Goal: Task Accomplishment & Management: Manage account settings

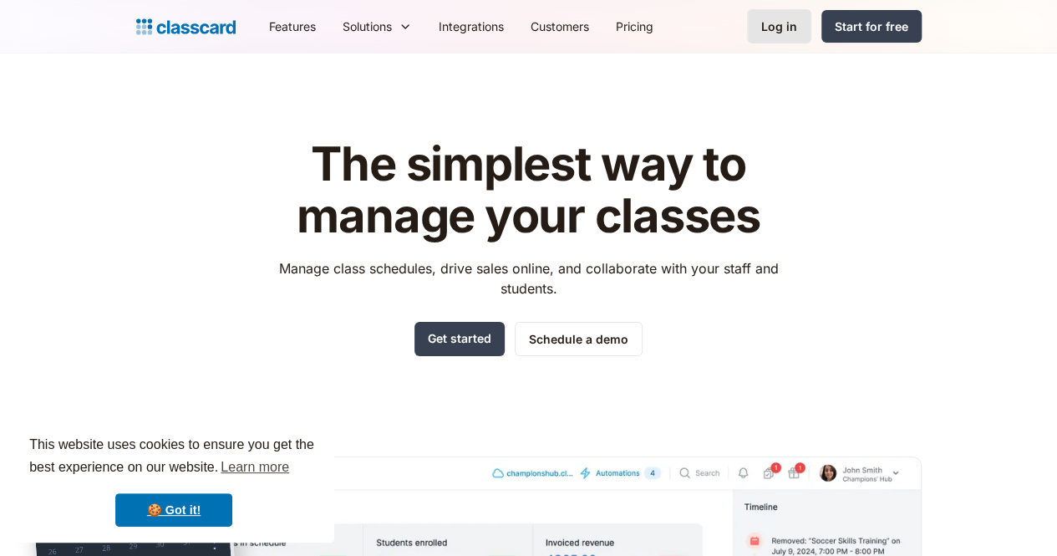
click at [797, 33] on div "Log in" at bounding box center [779, 27] width 36 height 18
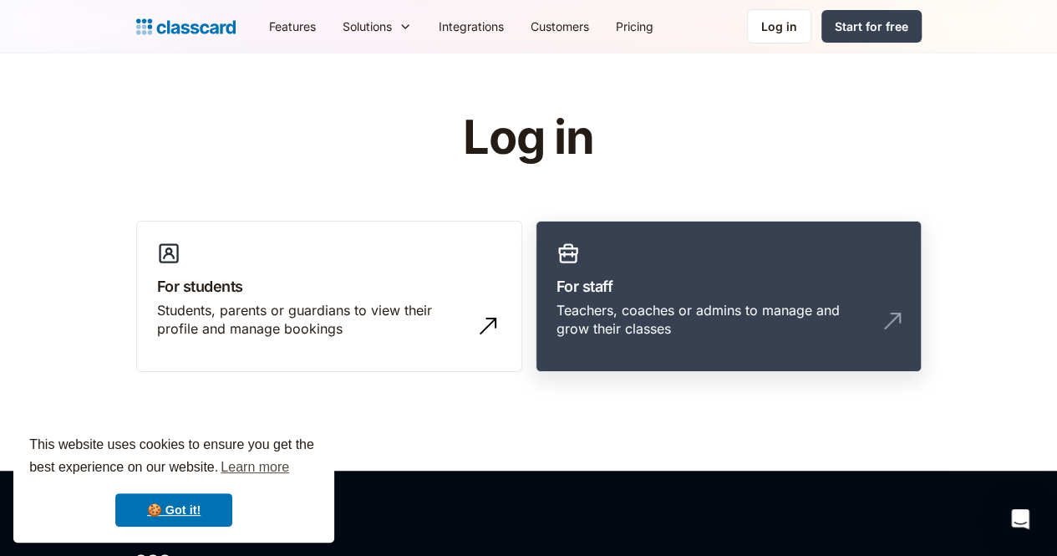
click at [632, 322] on div "Teachers, coaches or admins to manage and grow their classes" at bounding box center [729, 326] width 344 height 51
